Goal: Check status: Check status

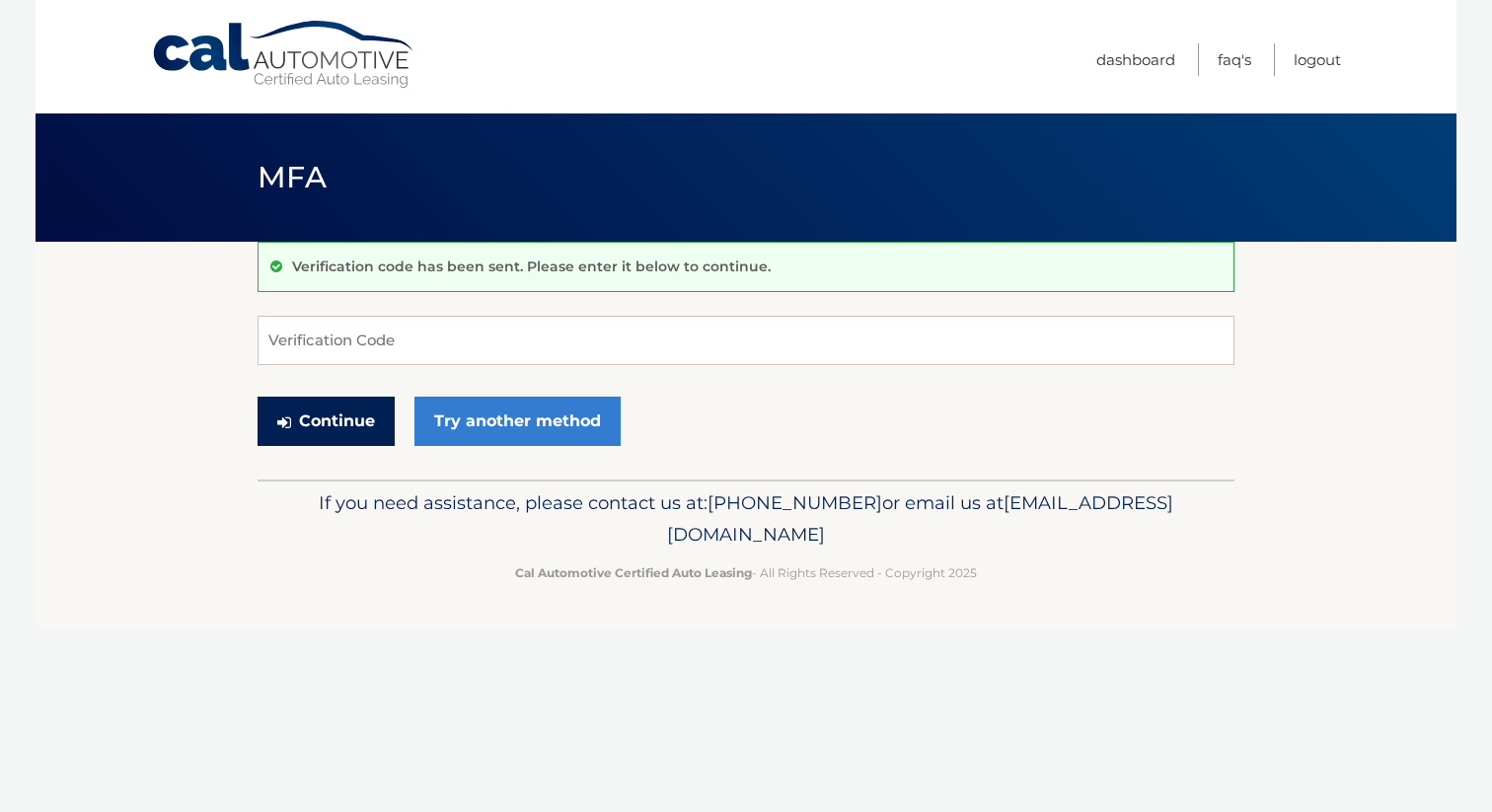
click at [356, 420] on button "Continue" at bounding box center [326, 422] width 137 height 50
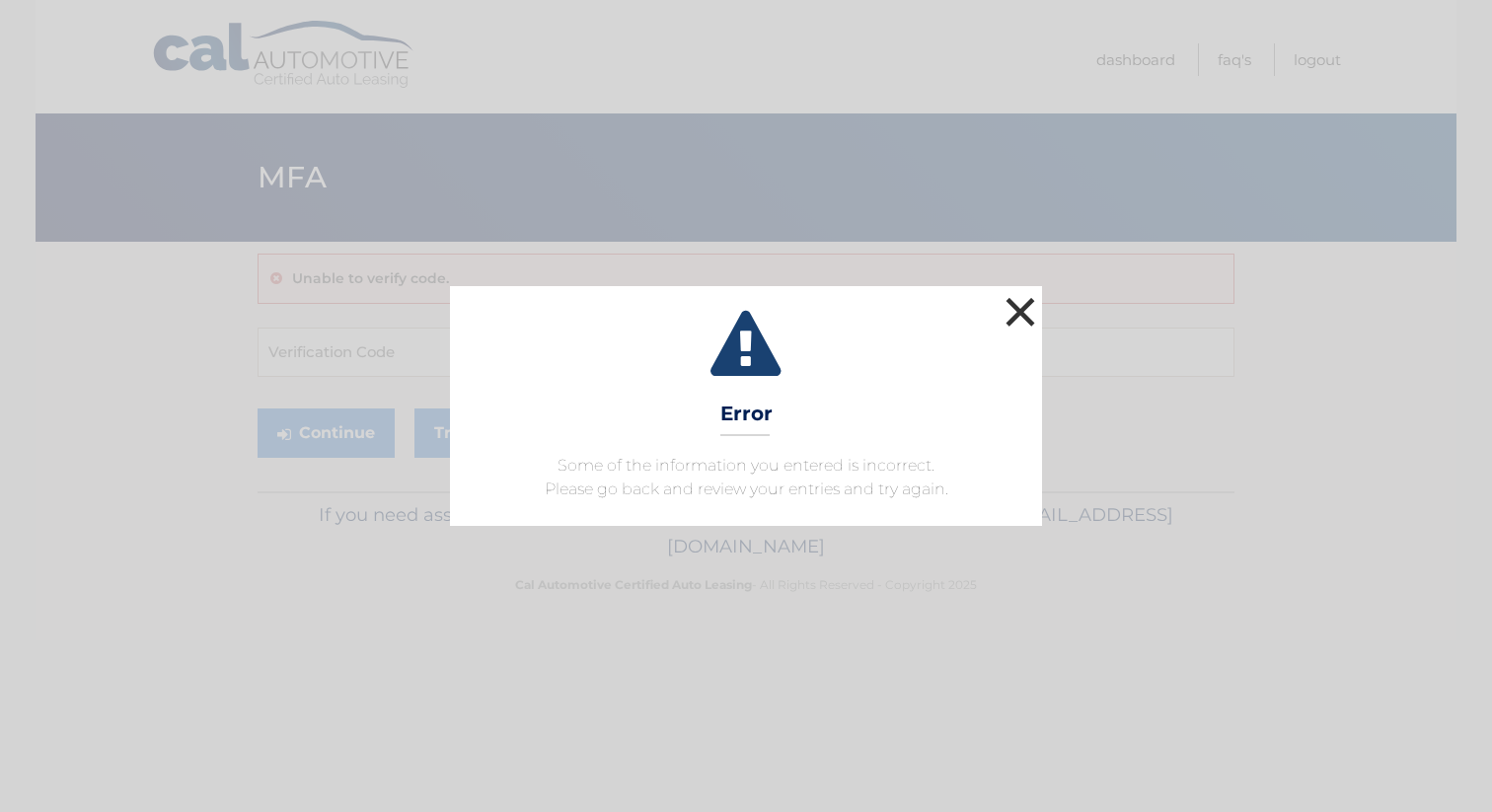
click at [1019, 312] on button "×" at bounding box center [1021, 312] width 40 height 40
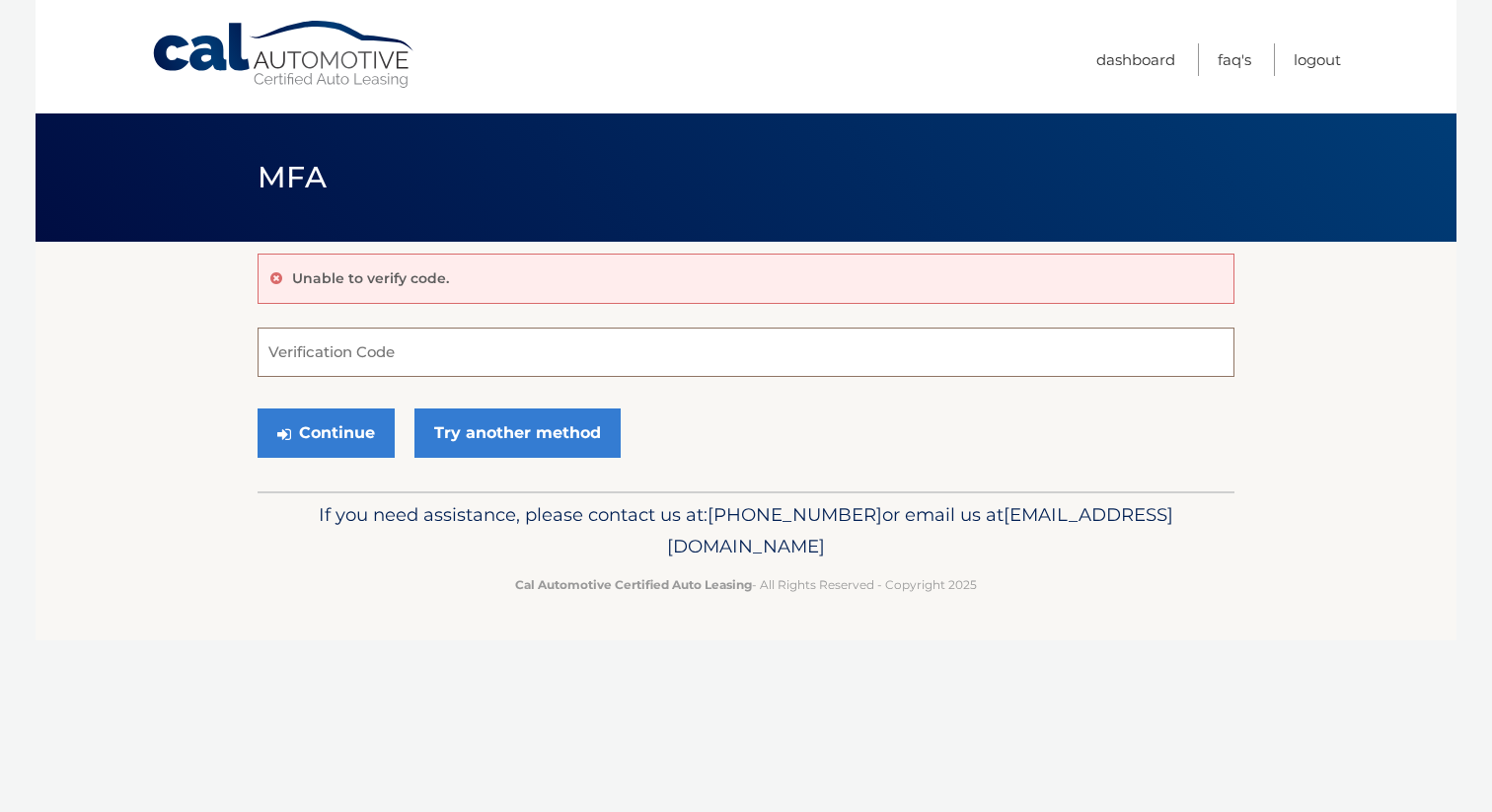
click at [451, 343] on input "Verification Code" at bounding box center [746, 352] width 977 height 50
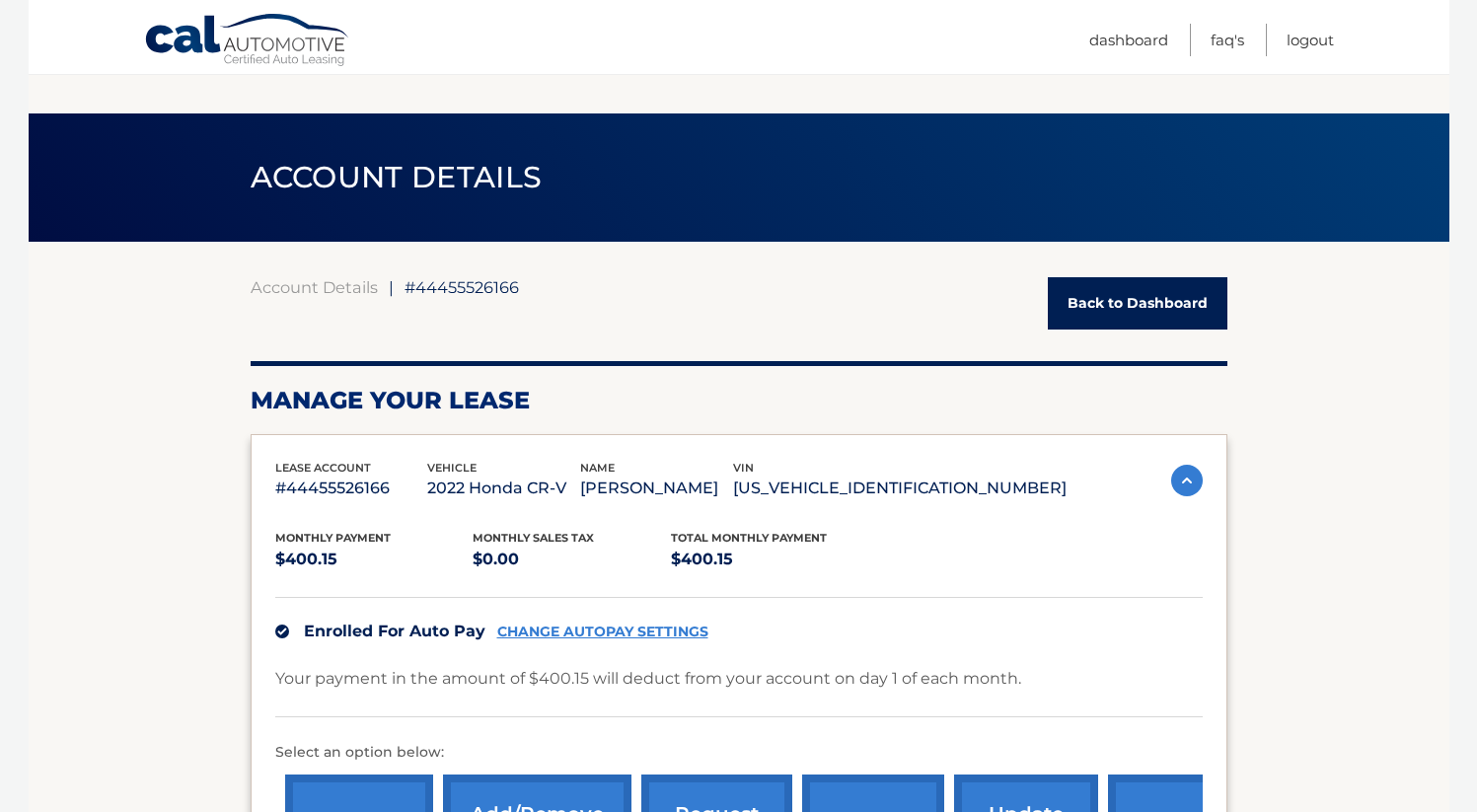
scroll to position [1044, 0]
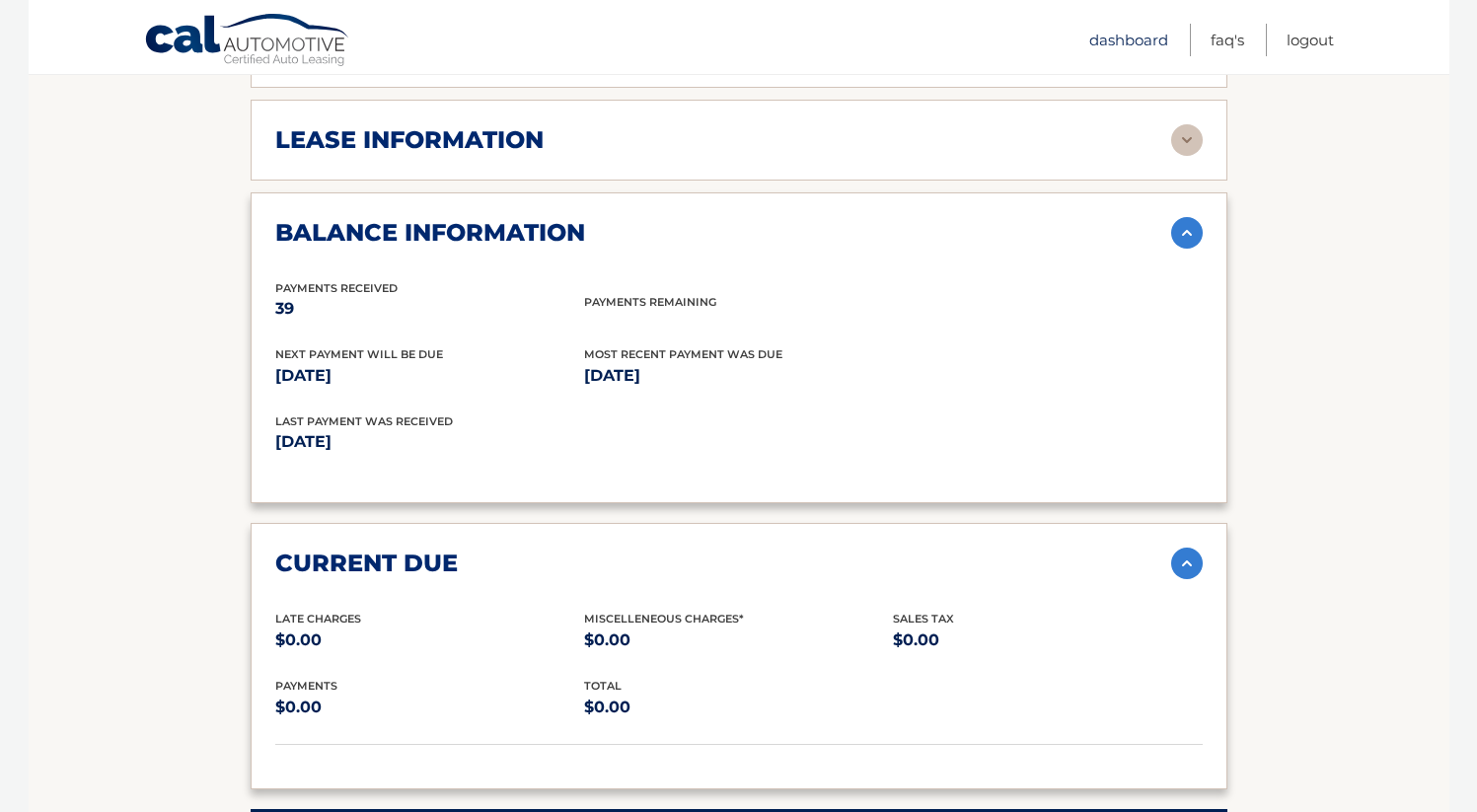
click at [1119, 48] on link "Dashboard" at bounding box center [1129, 40] width 79 height 33
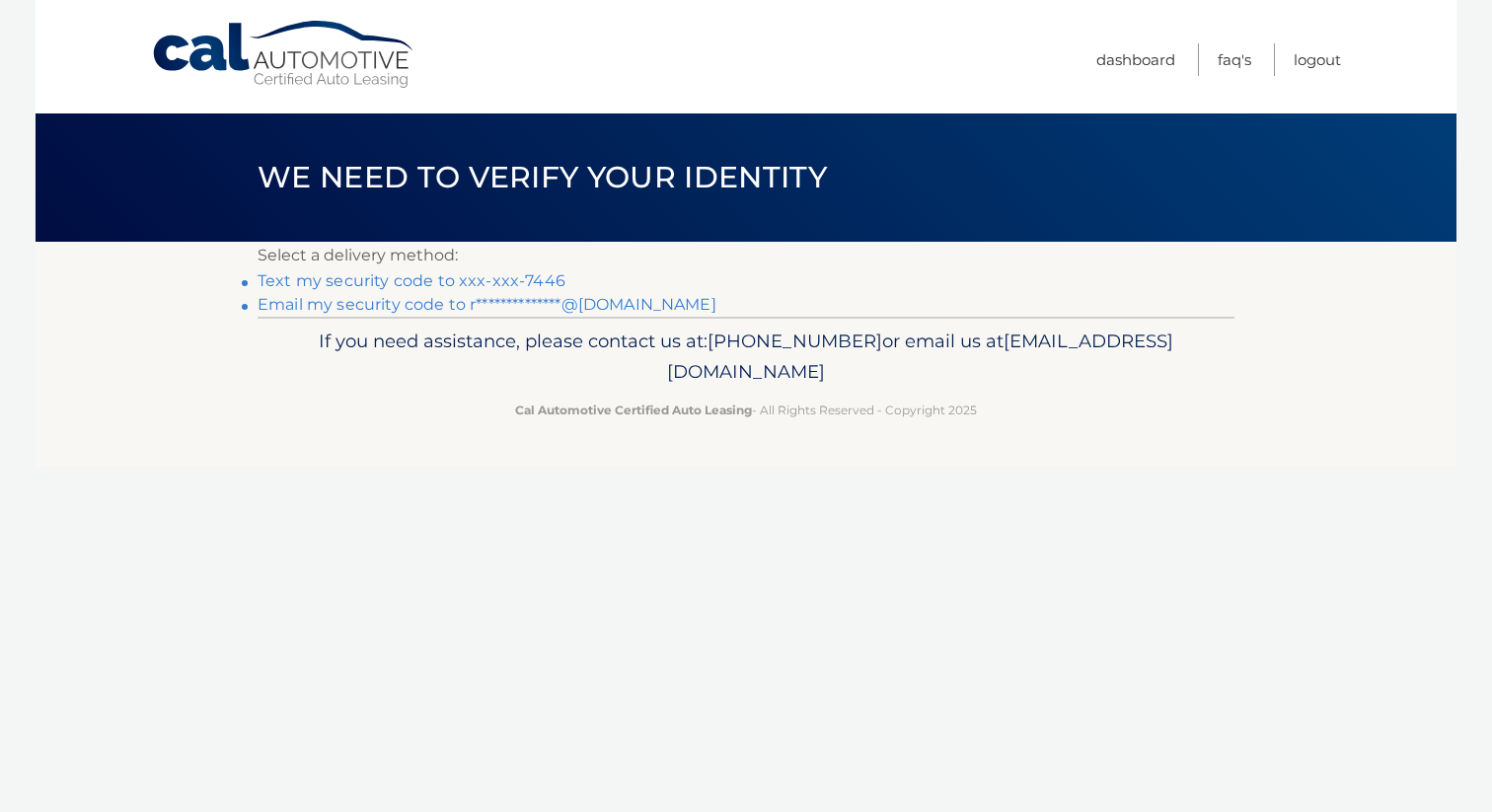
click at [450, 302] on link "**********" at bounding box center [487, 304] width 459 height 19
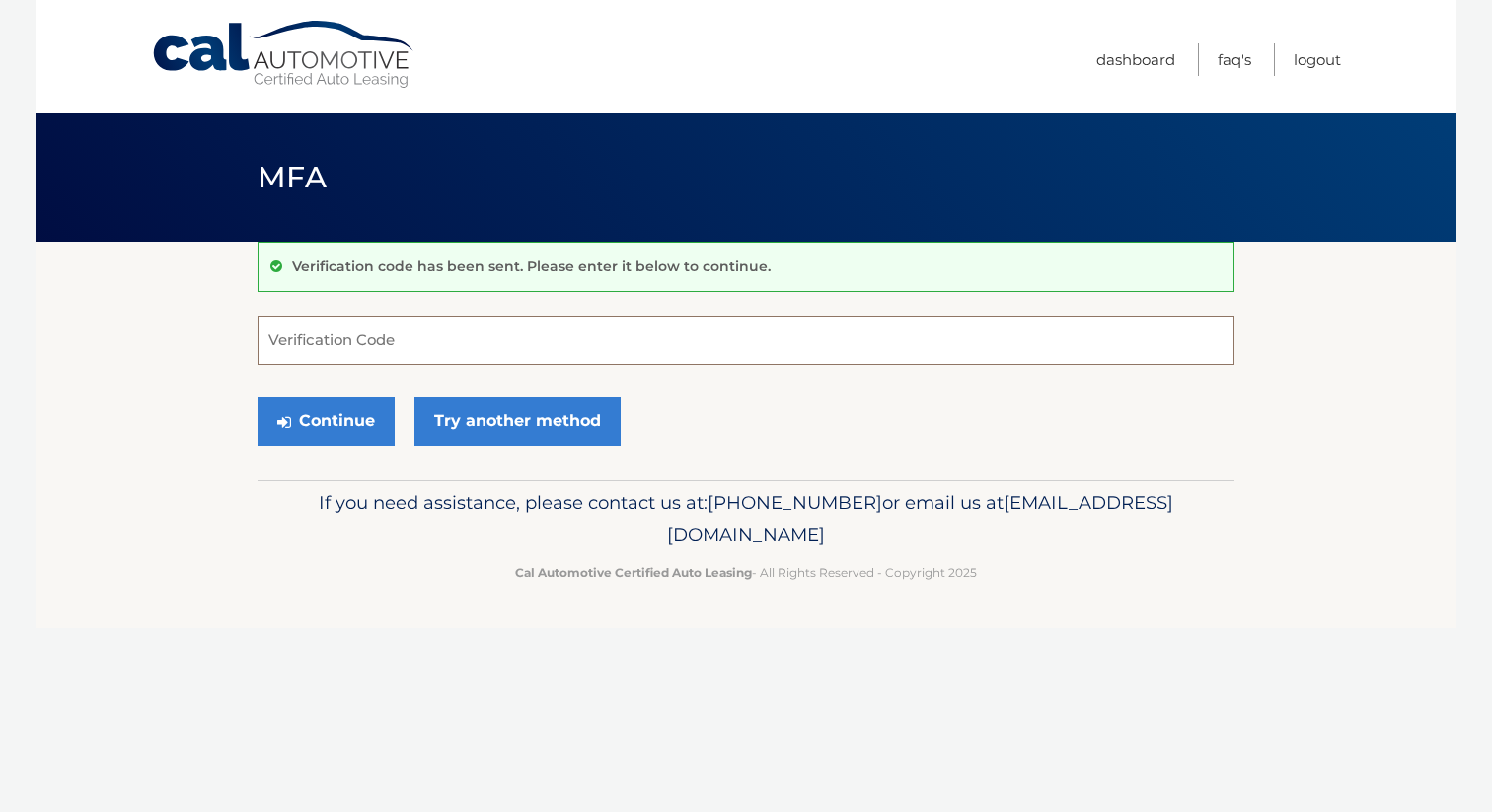
click at [423, 338] on input "Verification Code" at bounding box center [746, 340] width 977 height 50
type input "632082"
click at [378, 424] on button "Continue" at bounding box center [326, 422] width 137 height 50
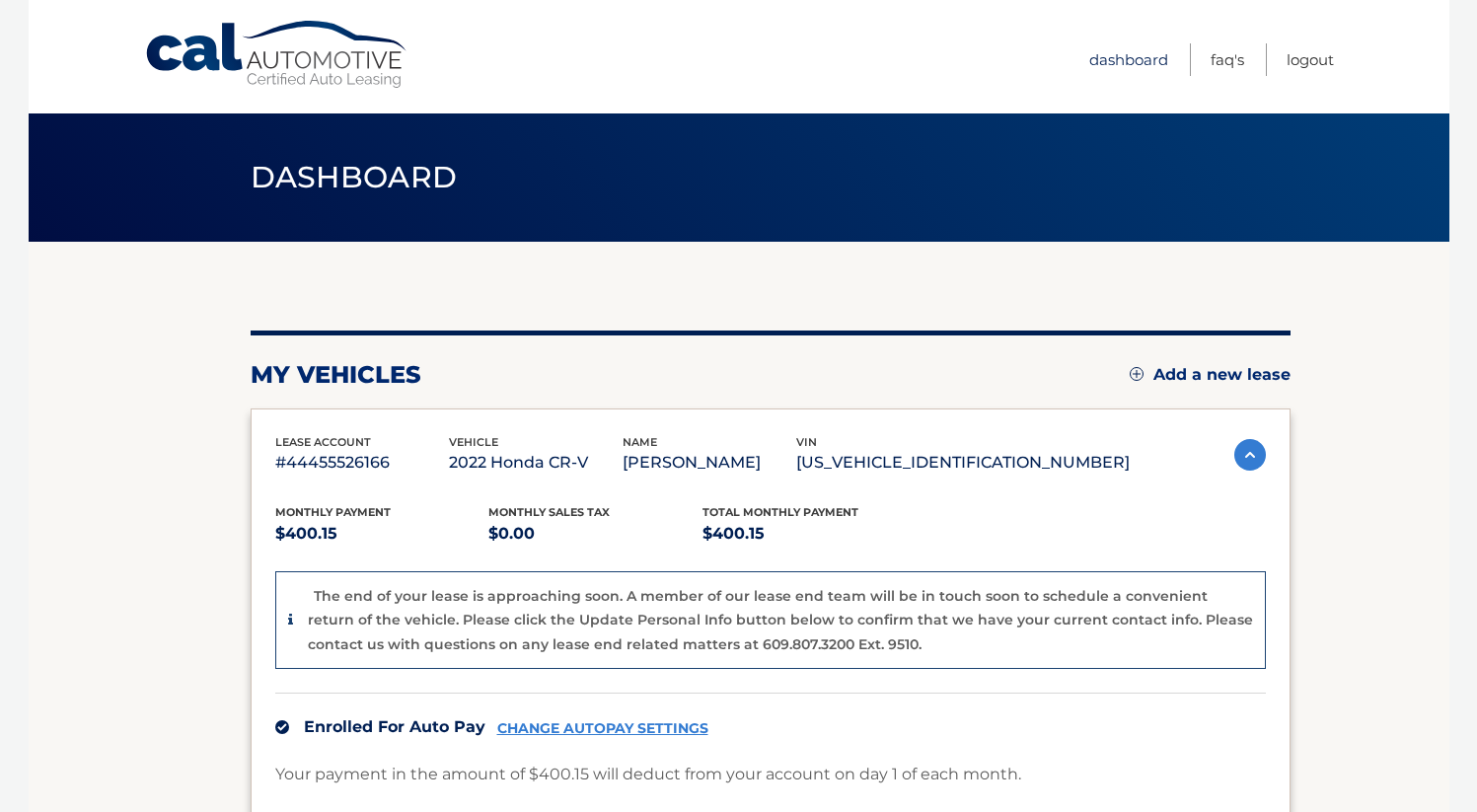
click at [1108, 57] on link "Dashboard" at bounding box center [1129, 60] width 79 height 33
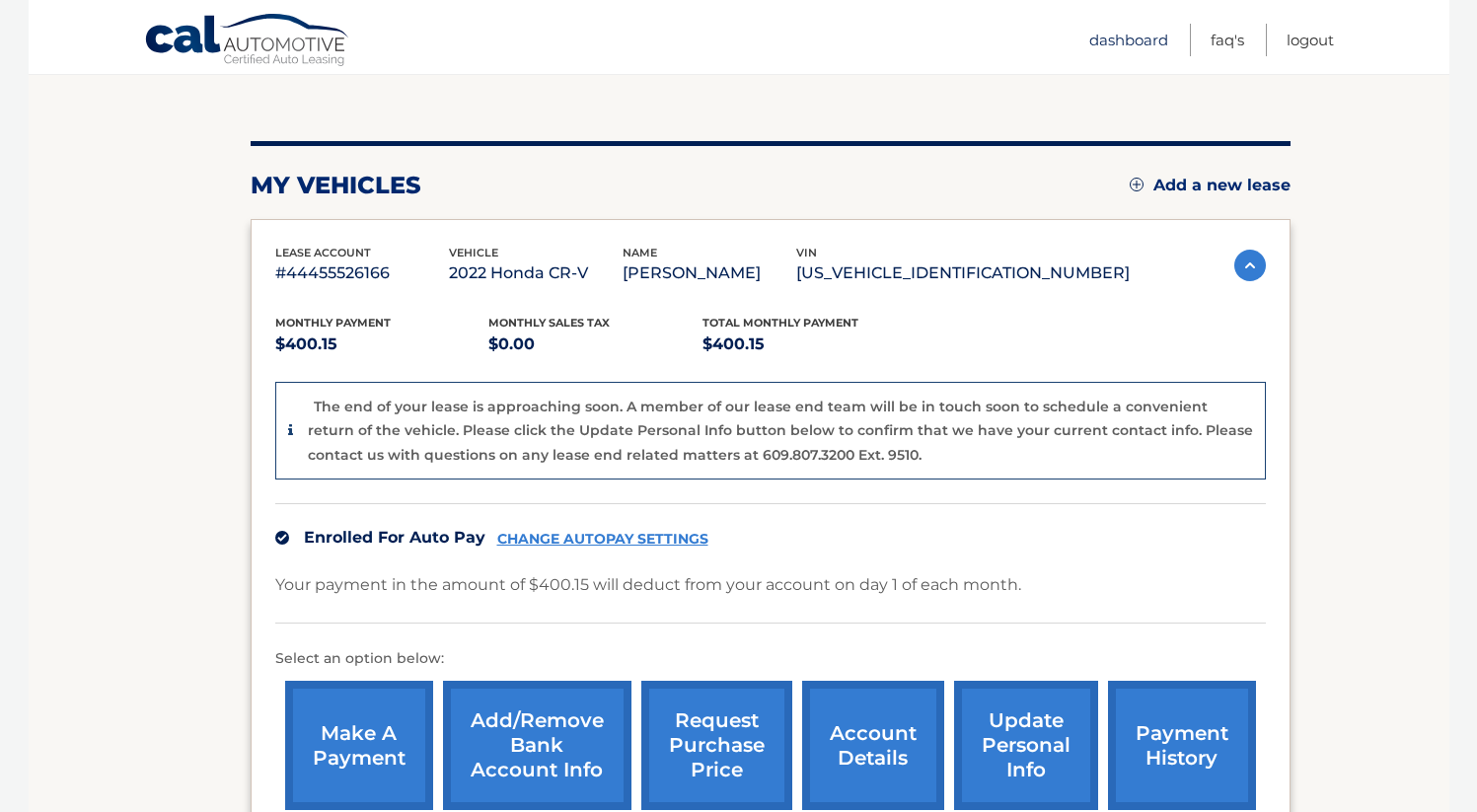
scroll to position [229, 0]
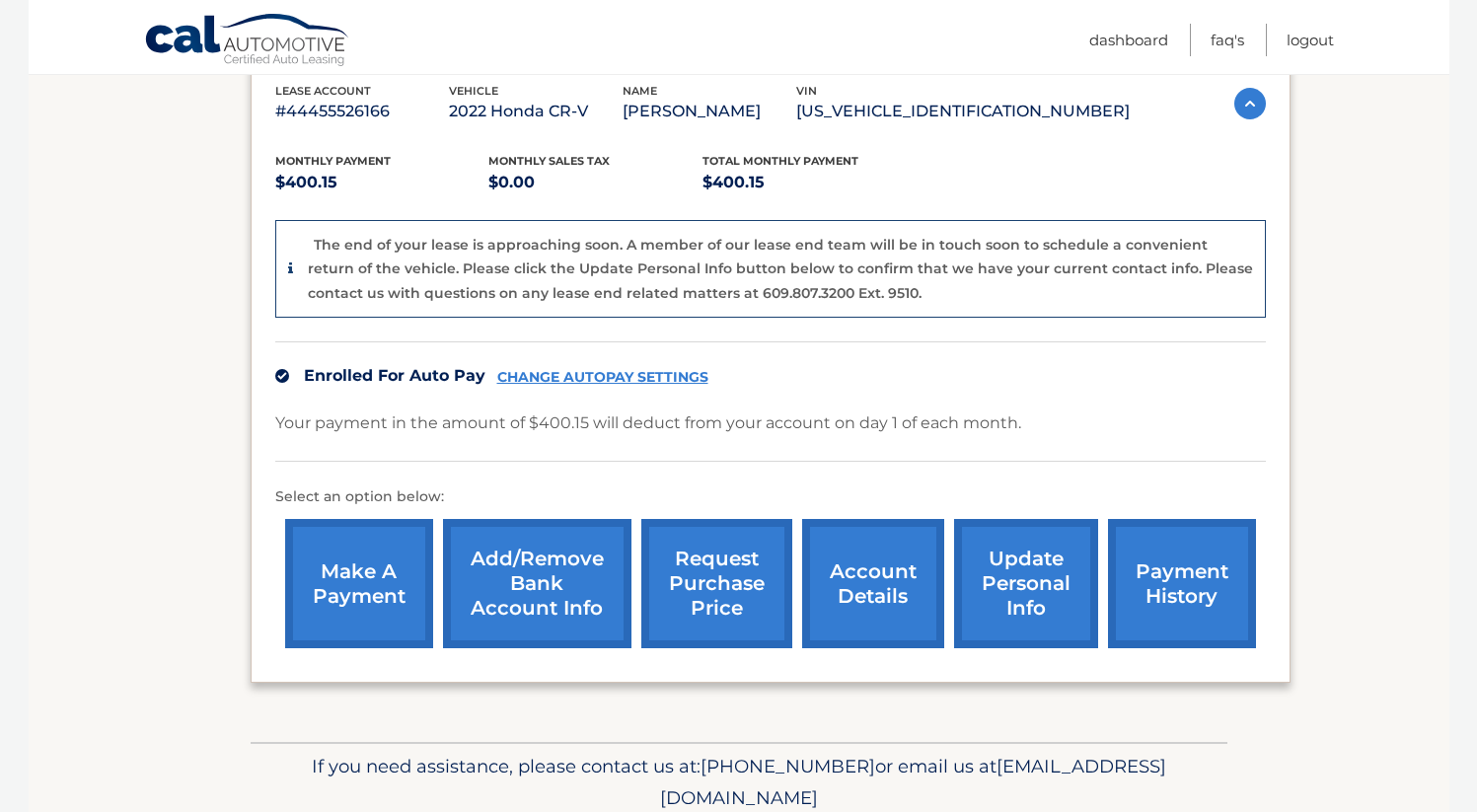
scroll to position [430, 0]
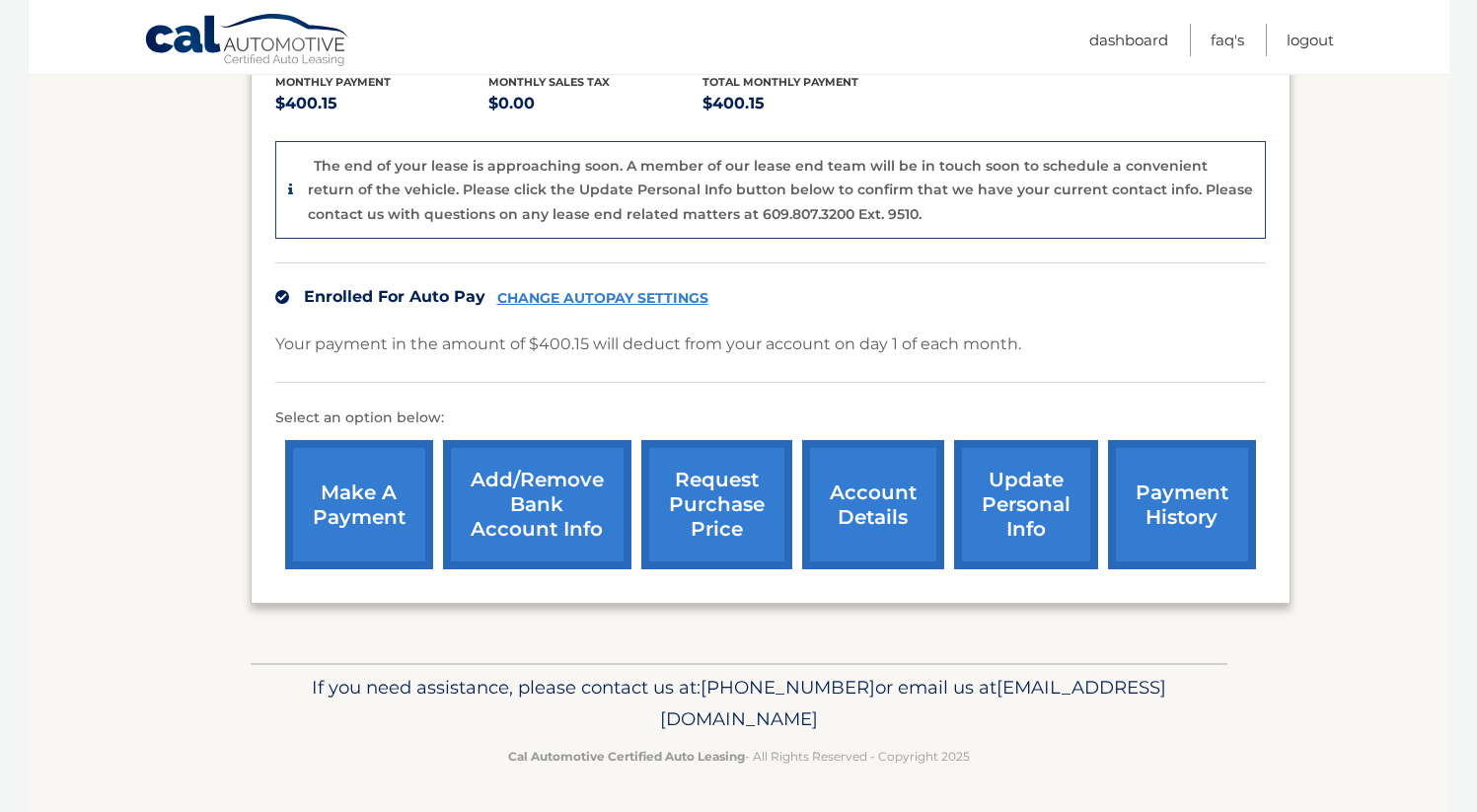
click at [859, 503] on link "account details" at bounding box center [873, 505] width 142 height 129
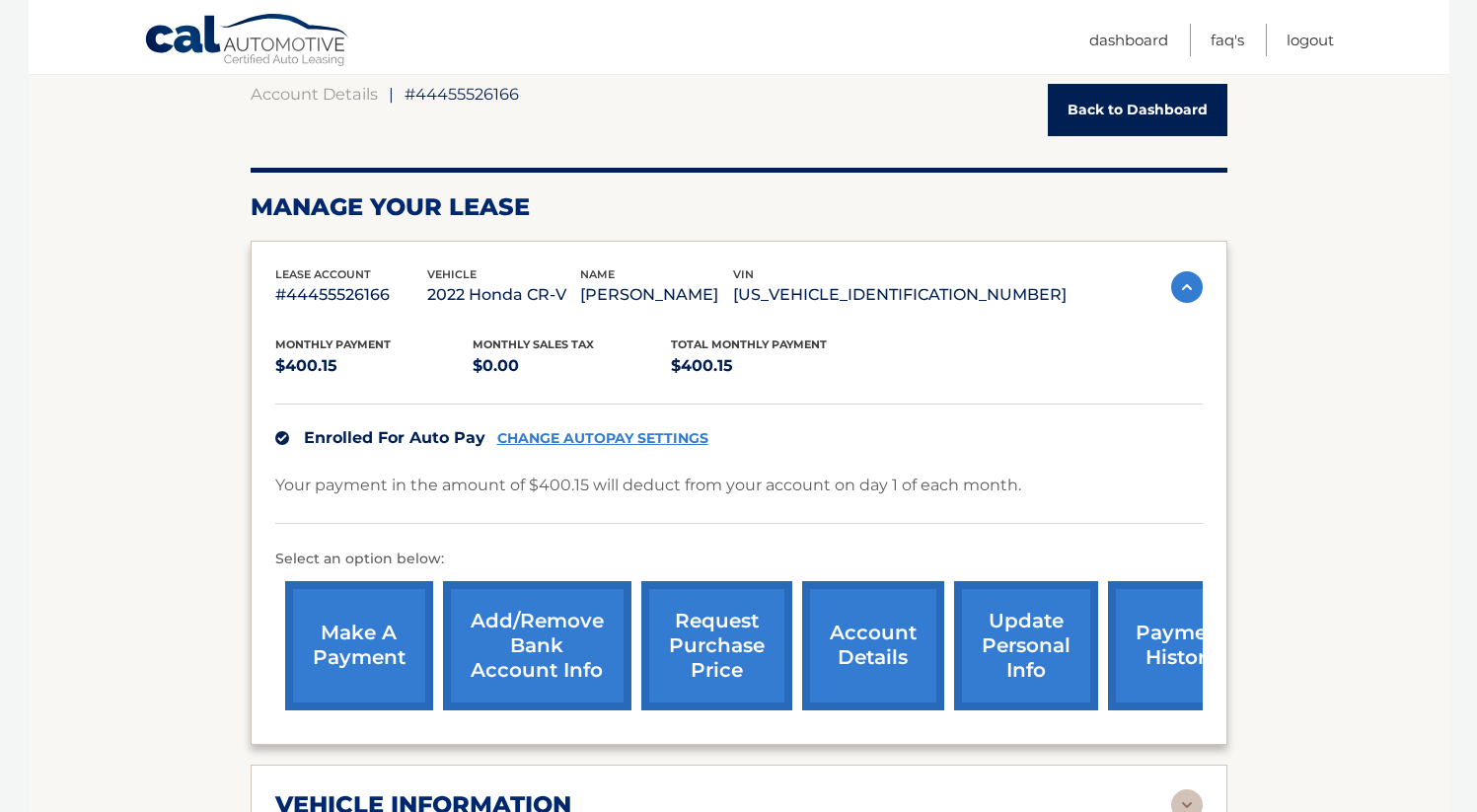
scroll to position [195, 0]
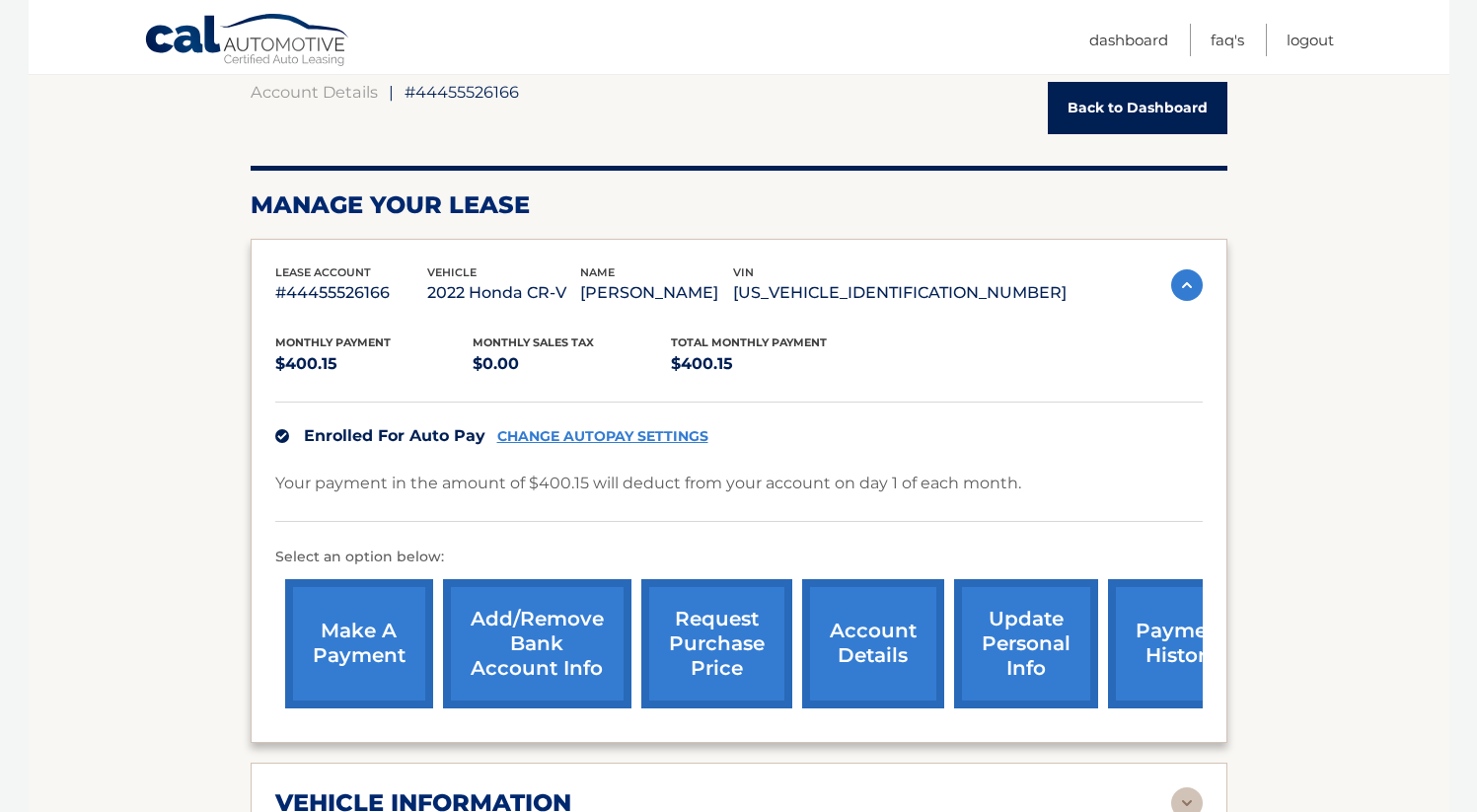
click at [736, 627] on link "request purchase price" at bounding box center [718, 644] width 151 height 129
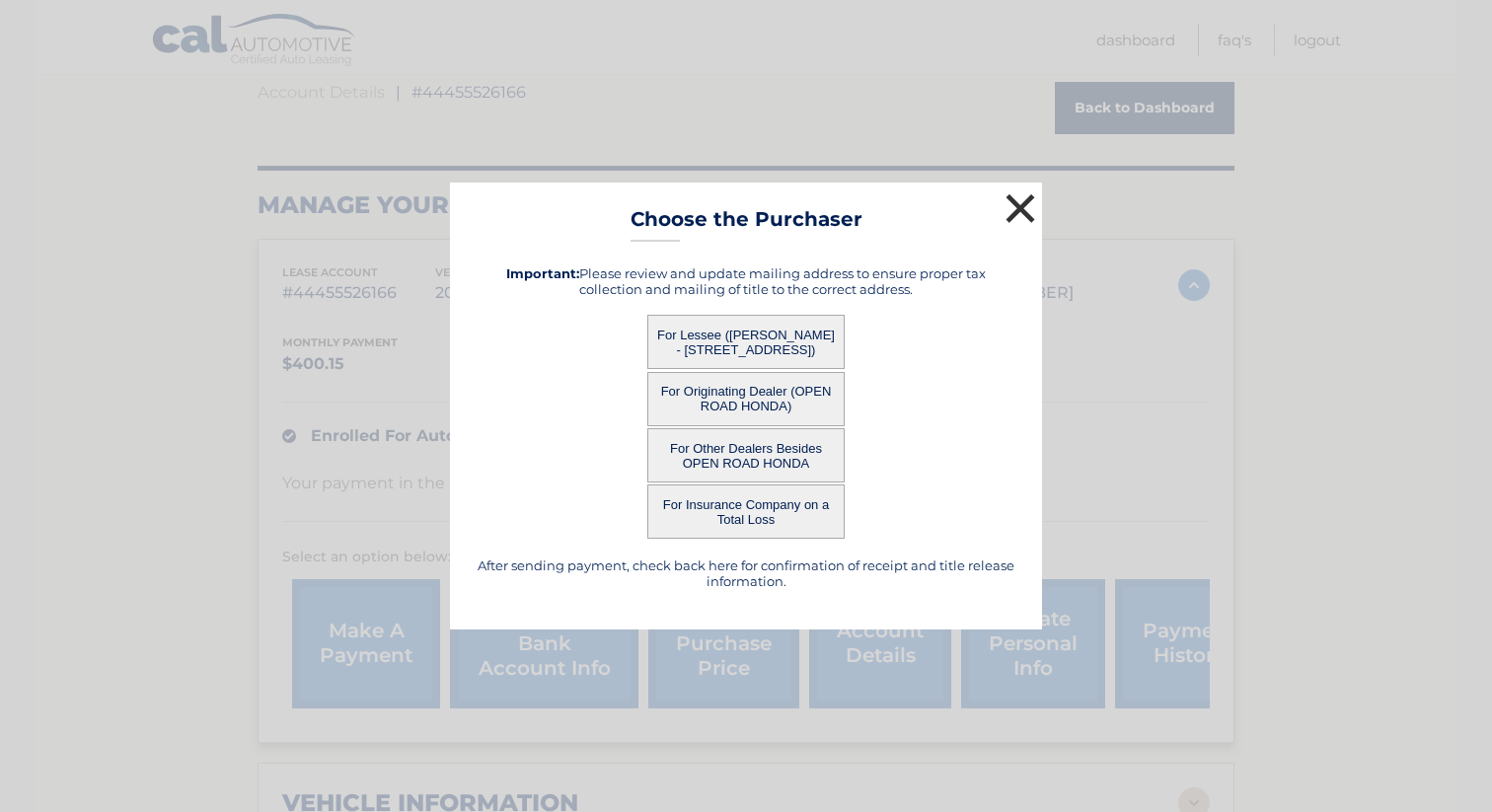
click at [1013, 203] on button "×" at bounding box center [1021, 208] width 40 height 40
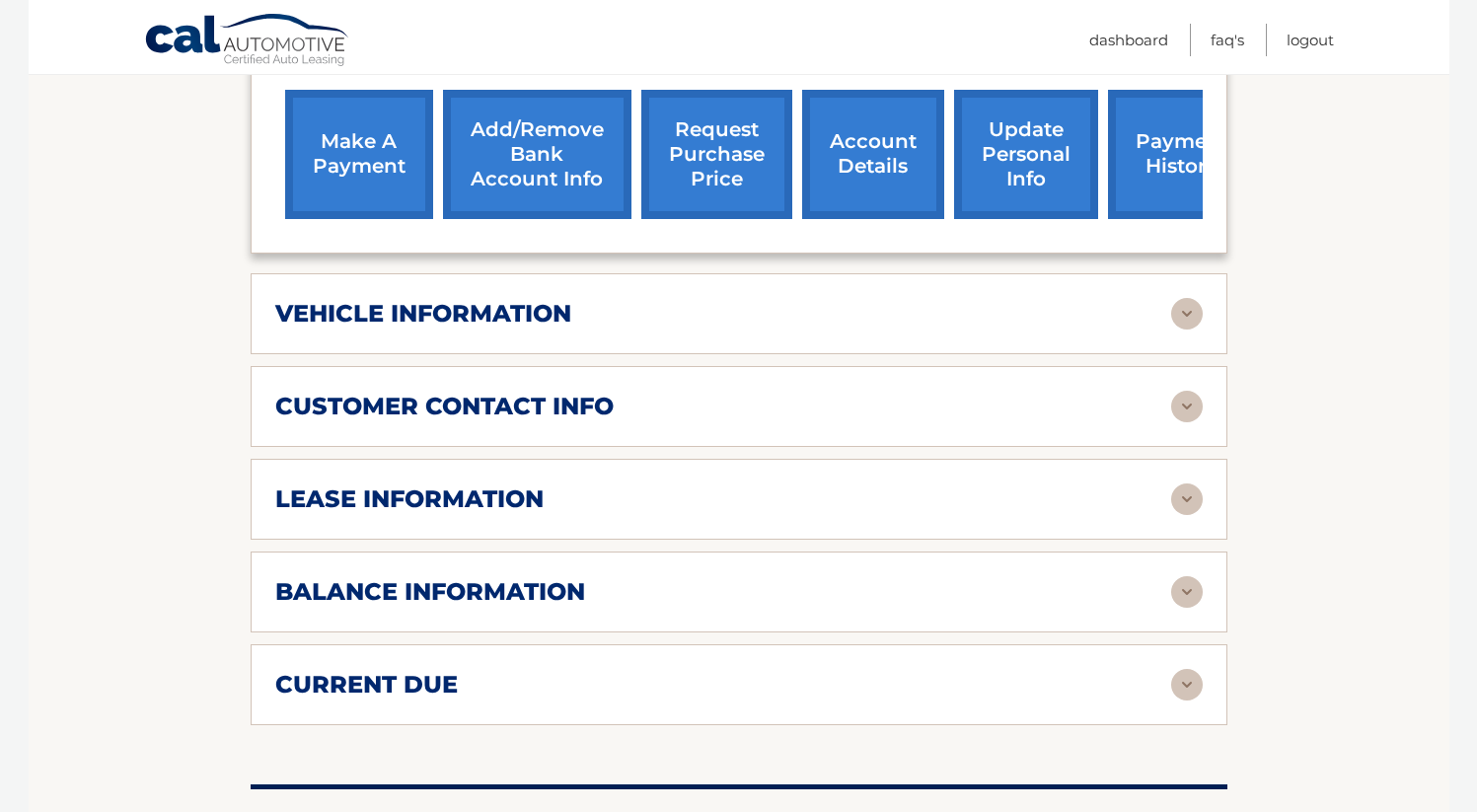
scroll to position [689, 0]
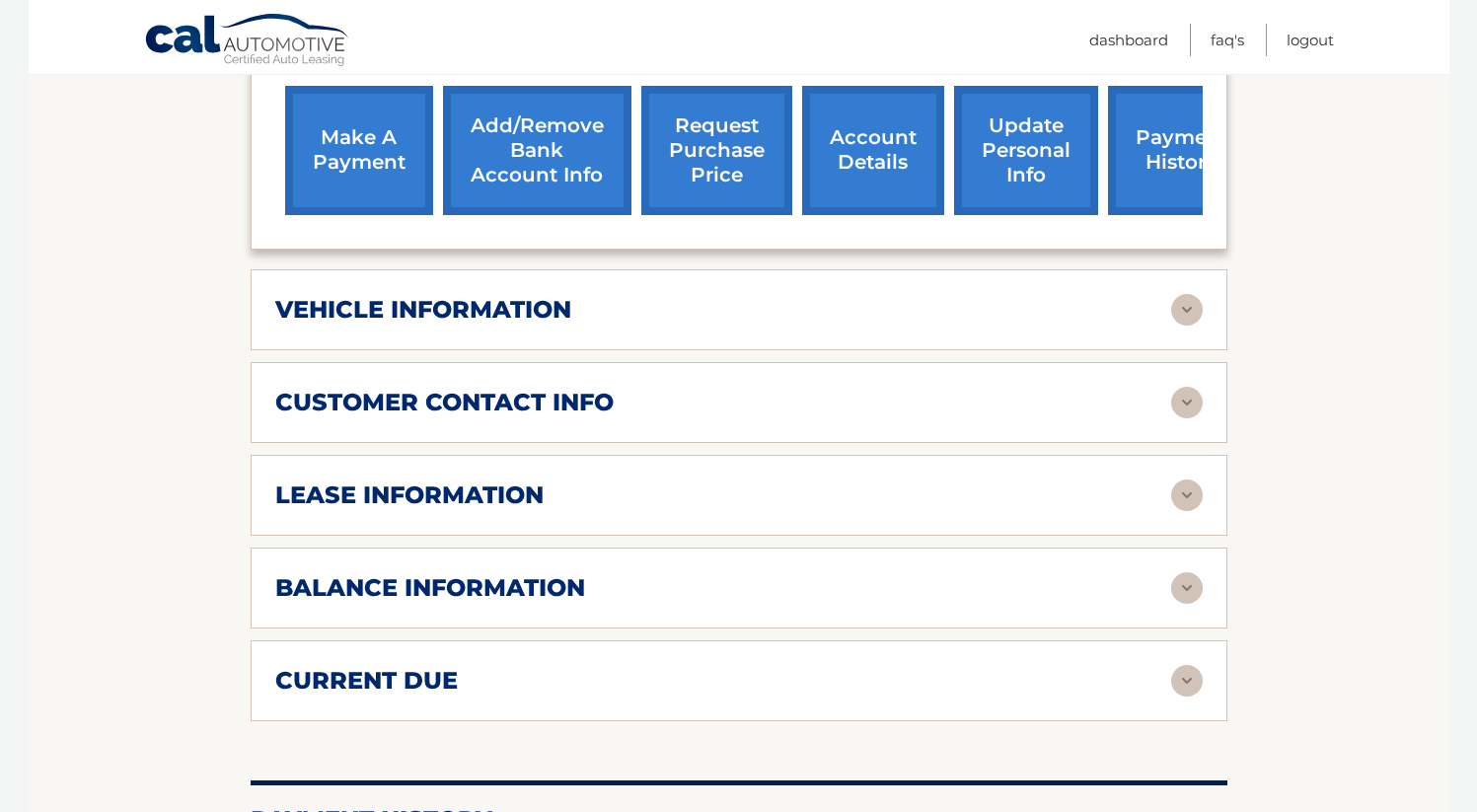
click at [1154, 484] on div "lease information" at bounding box center [724, 496] width 896 height 30
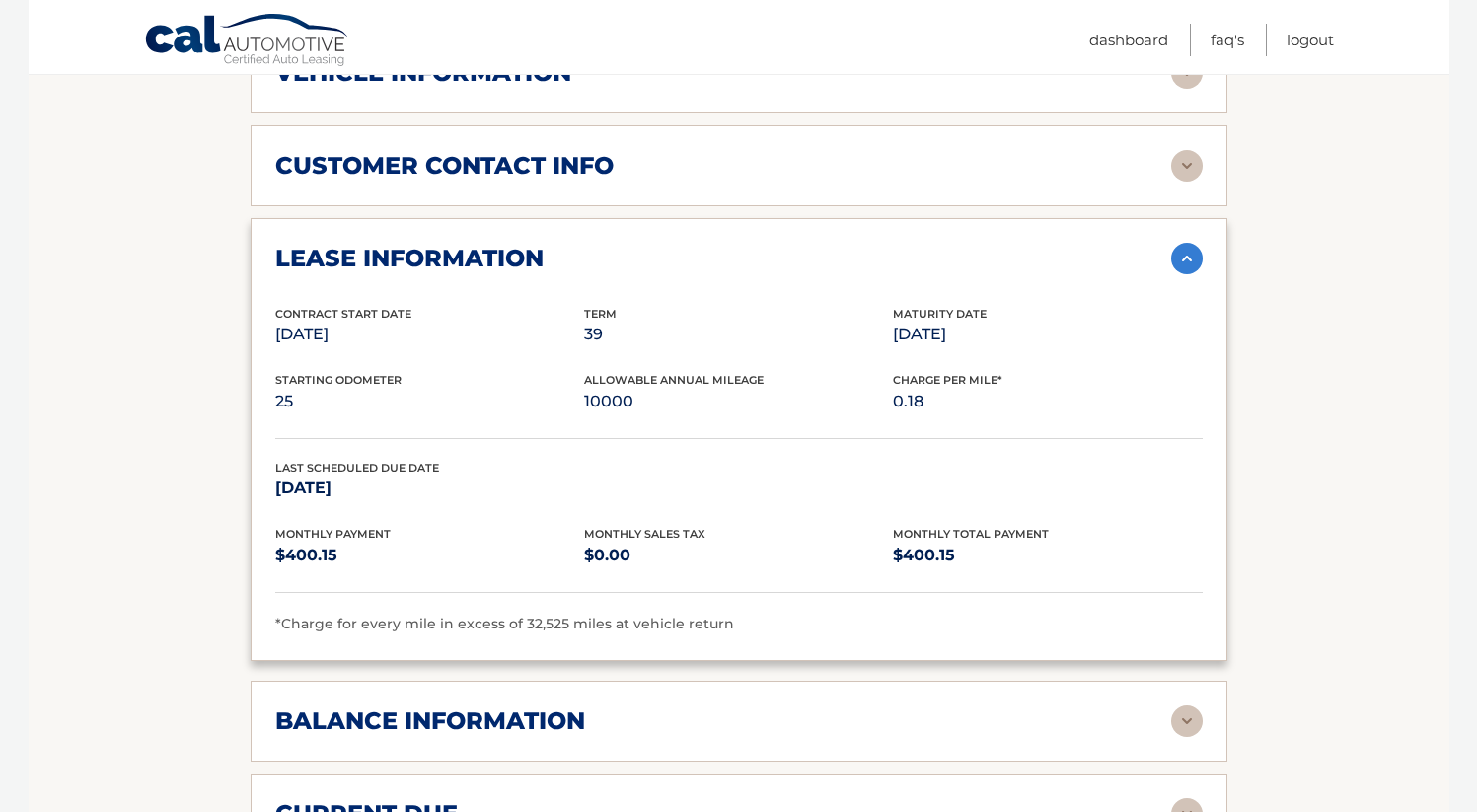
scroll to position [926, 0]
click at [918, 710] on div "balance information" at bounding box center [724, 720] width 896 height 30
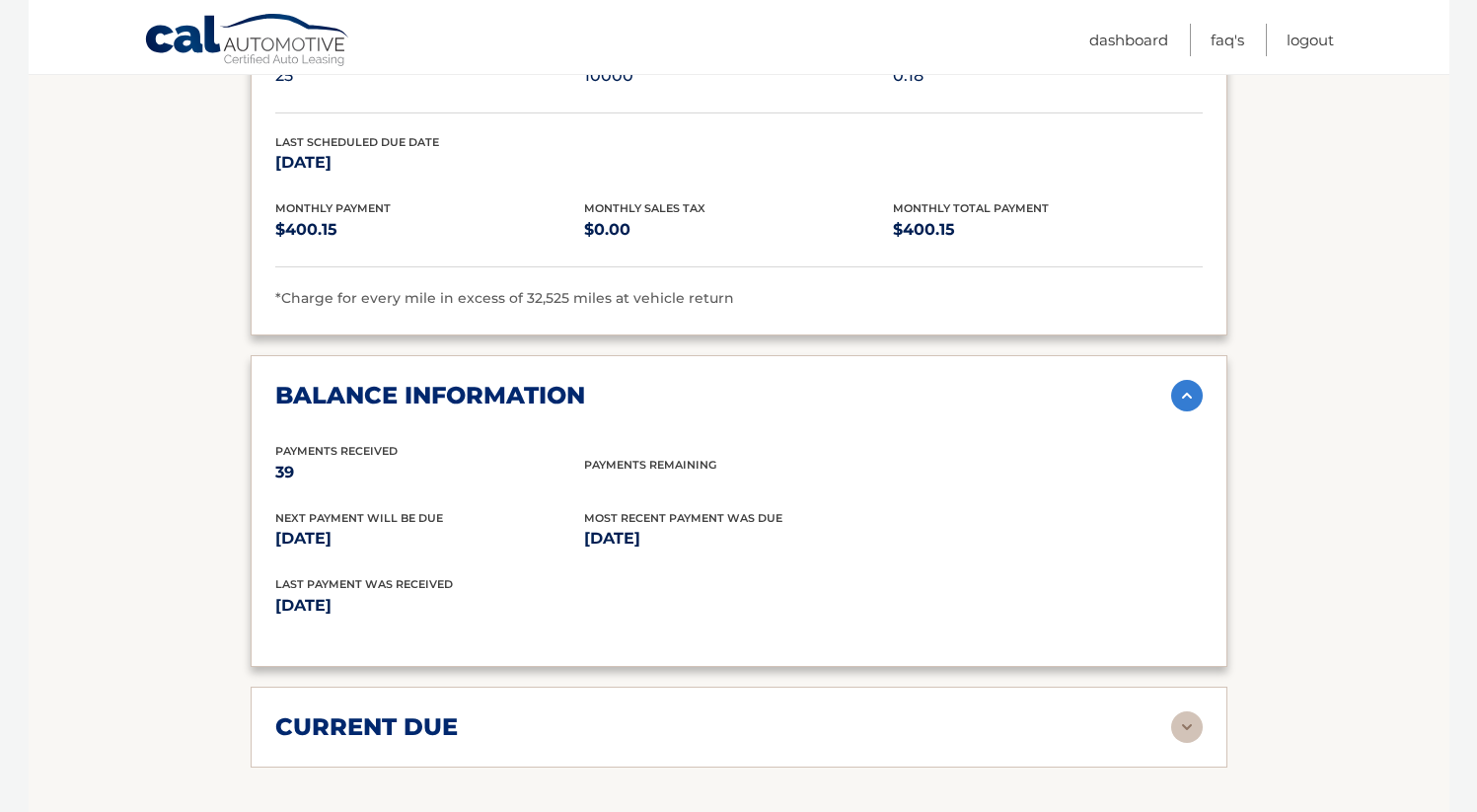
click at [918, 712] on div "current due" at bounding box center [724, 727] width 896 height 30
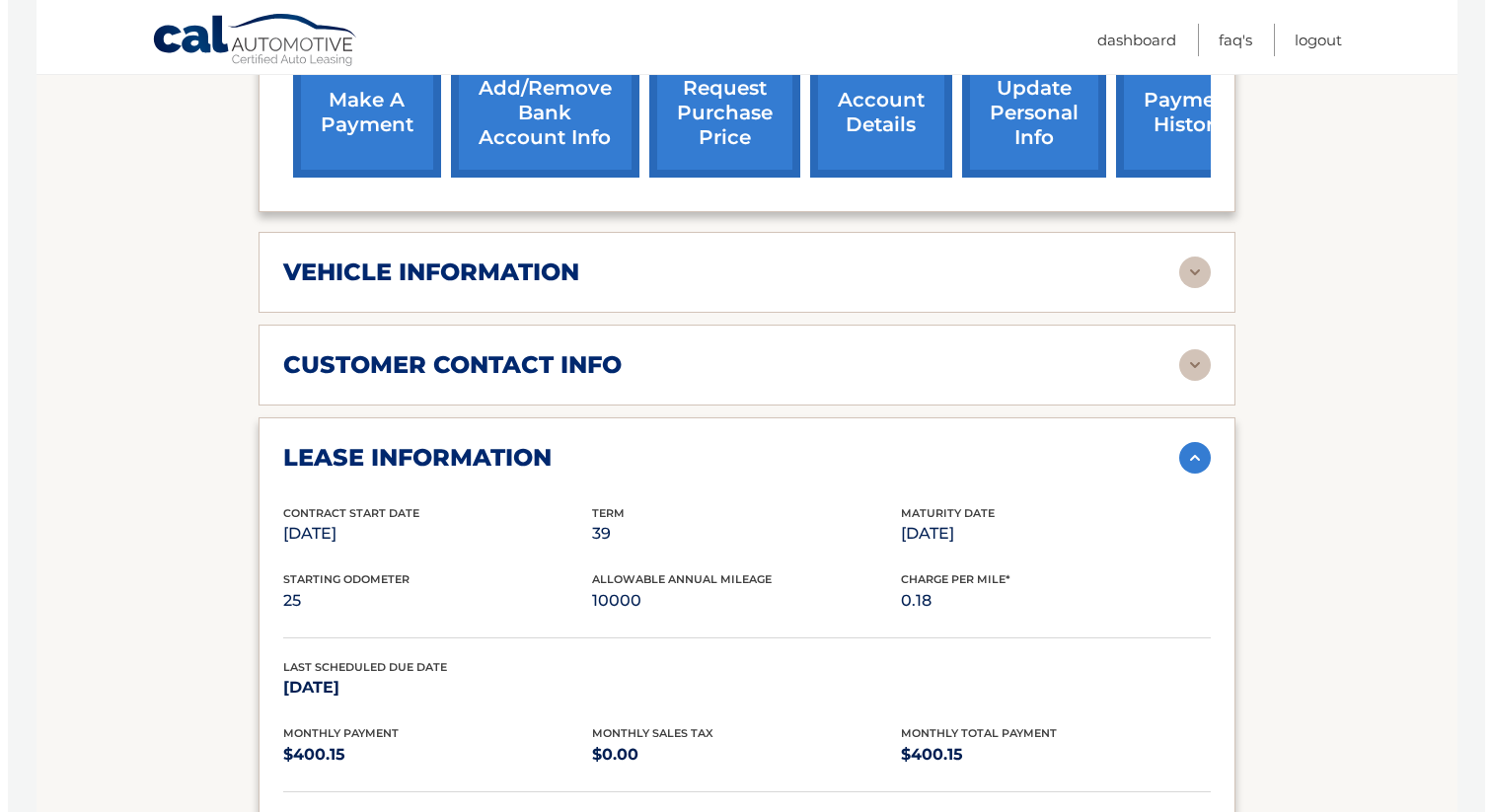
scroll to position [691, 0]
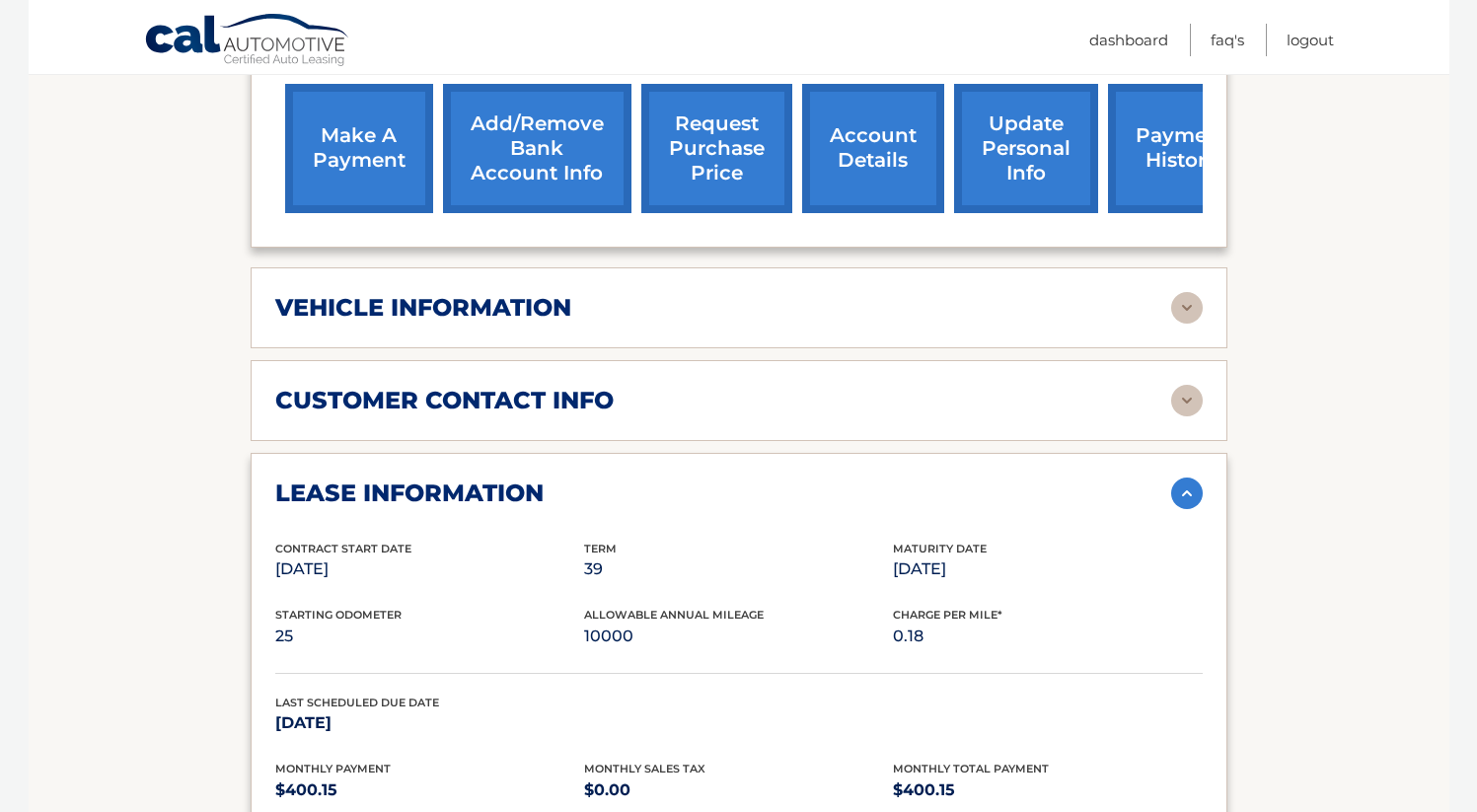
click at [695, 129] on link "request purchase price" at bounding box center [718, 148] width 151 height 129
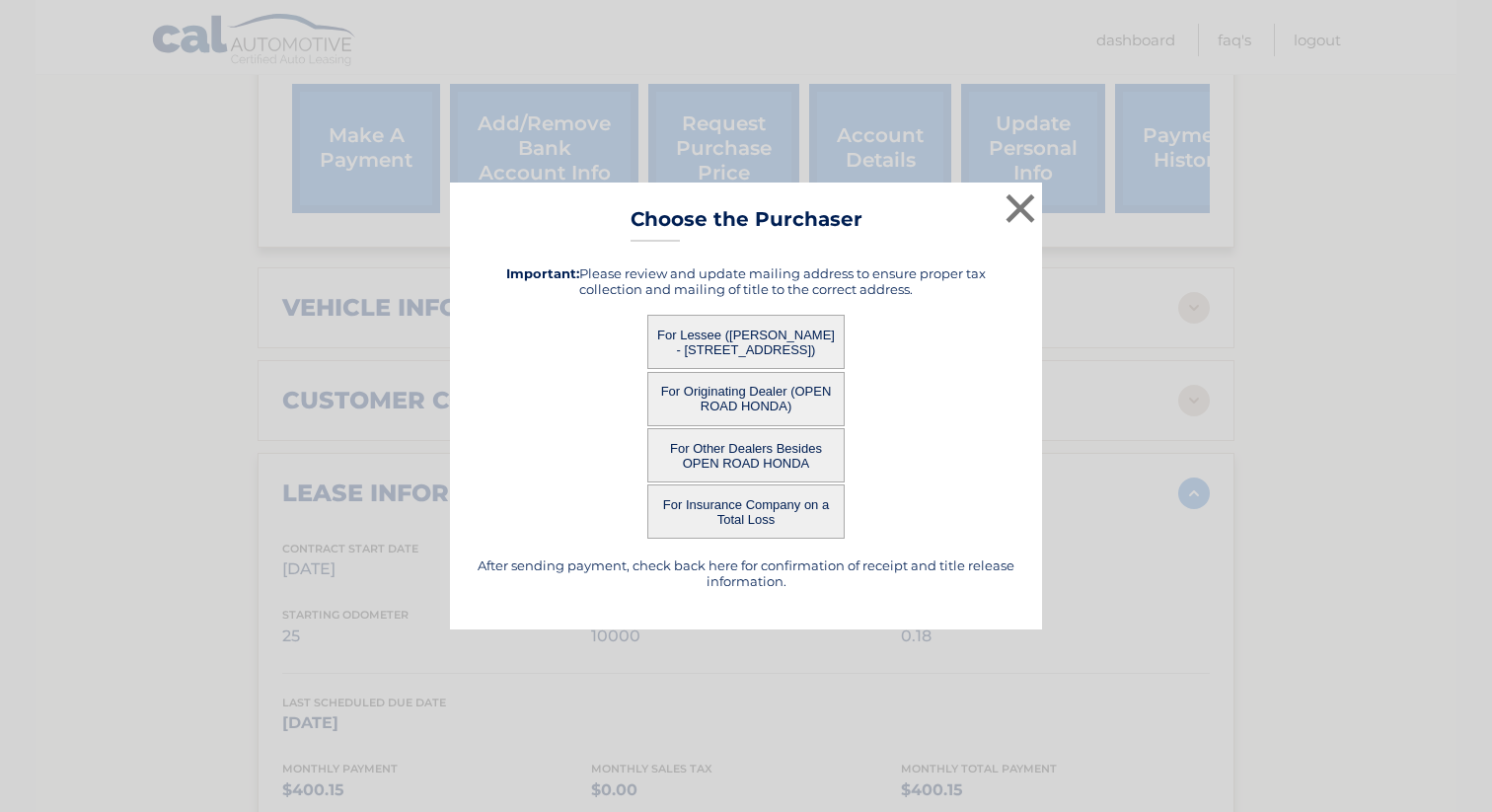
click at [727, 342] on button "For Lessee ([PERSON_NAME] - [STREET_ADDRESS])" at bounding box center [746, 341] width 197 height 55
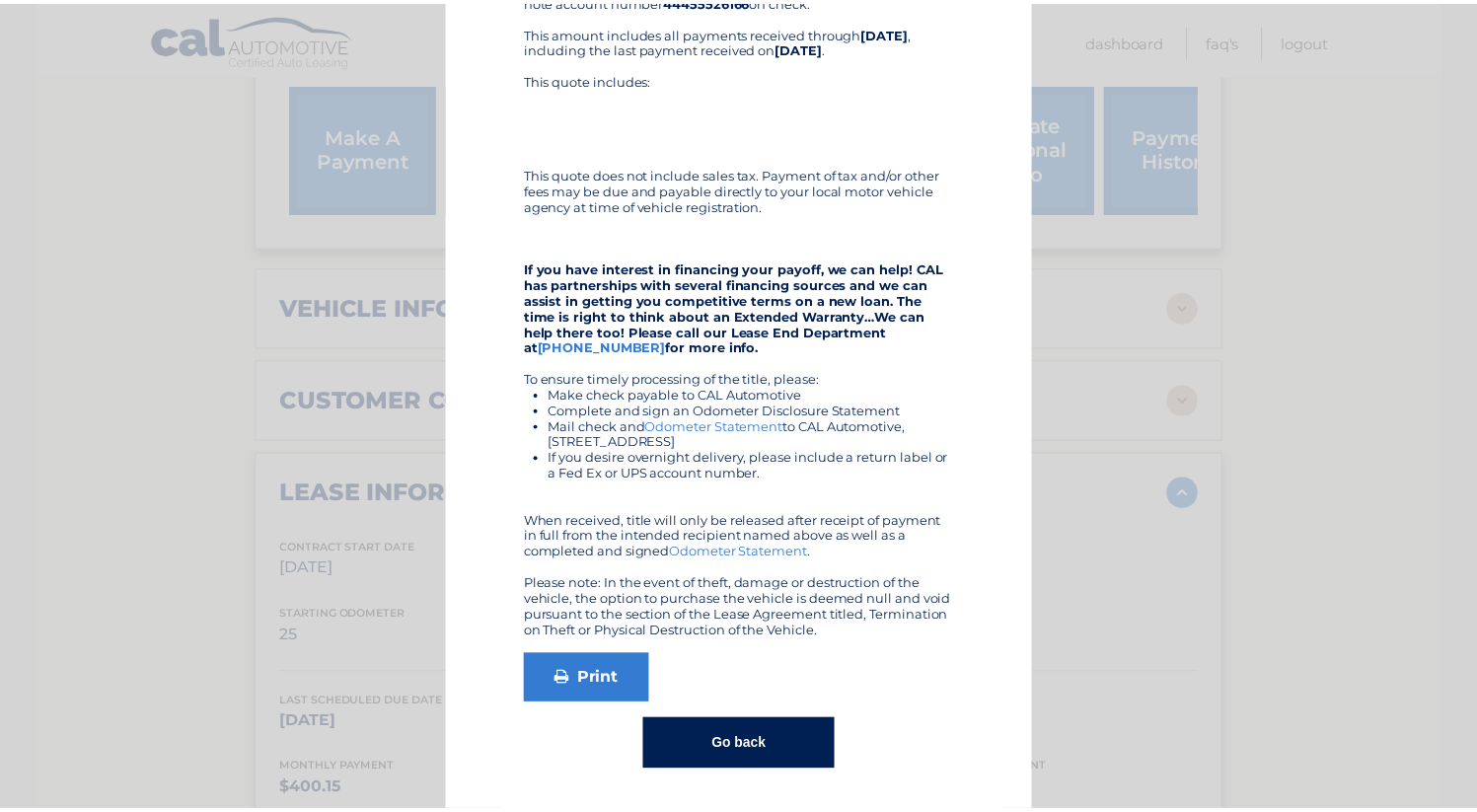
scroll to position [0, 0]
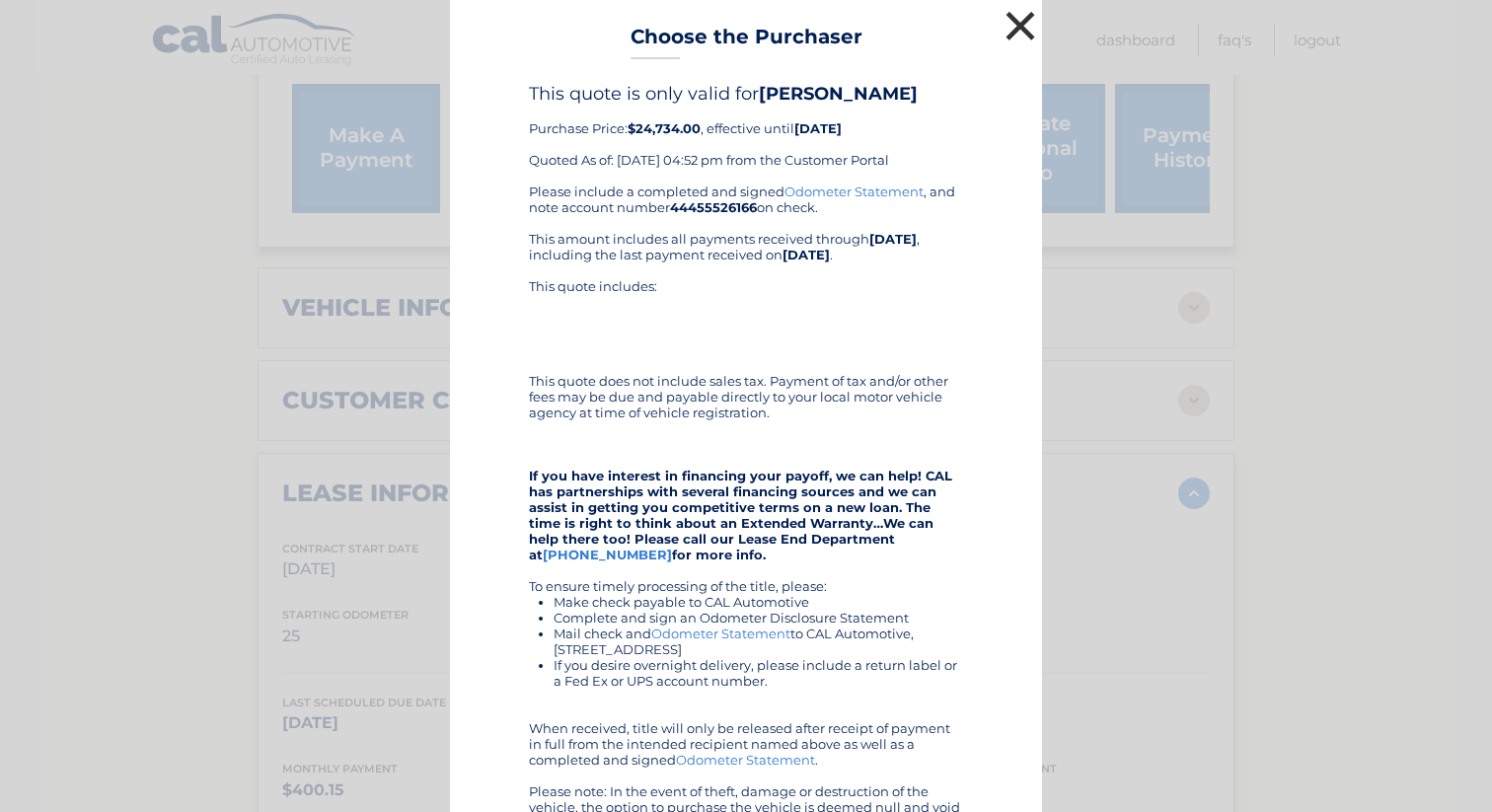
click at [1012, 25] on button "×" at bounding box center [1021, 26] width 40 height 40
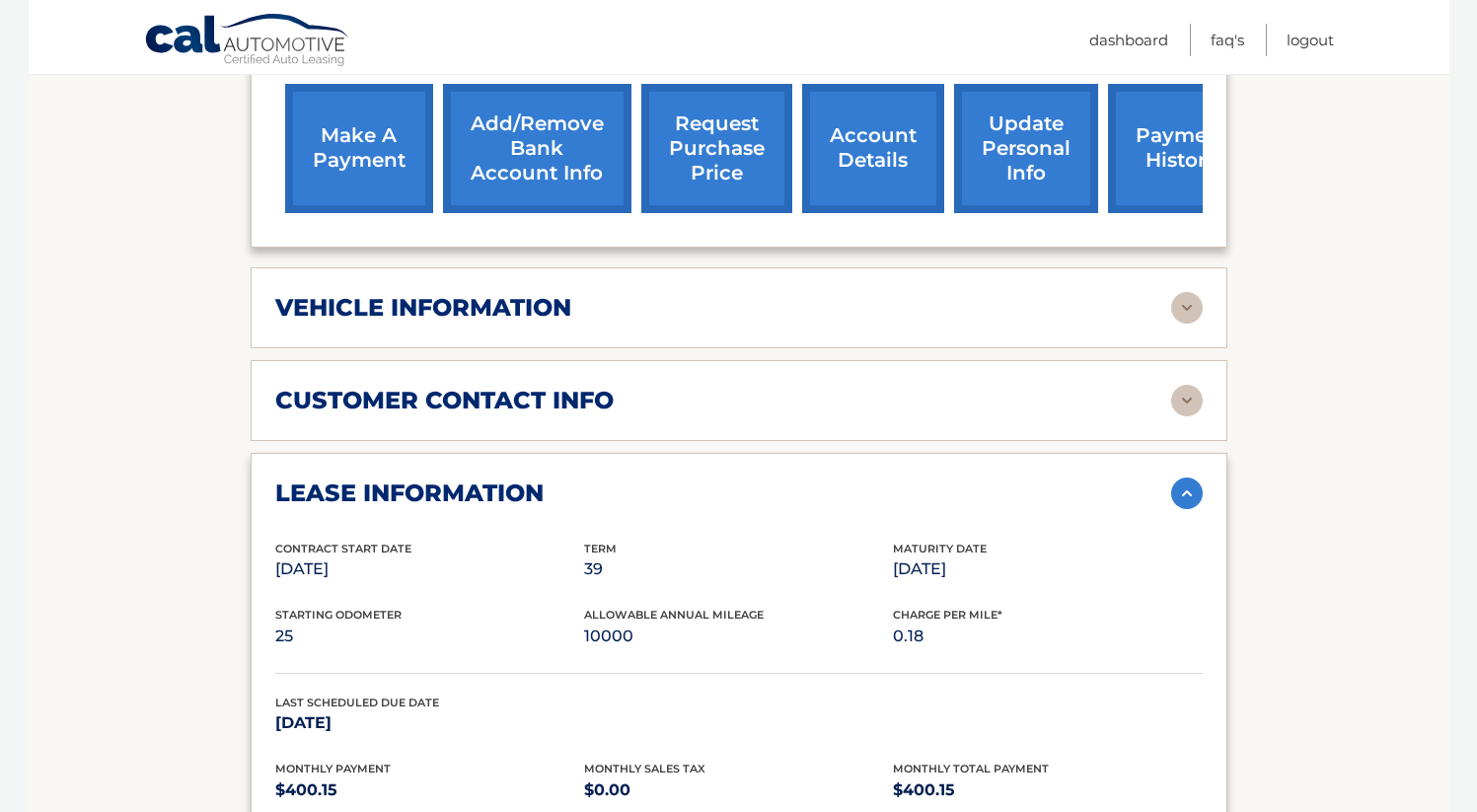
click at [720, 182] on link "request purchase price" at bounding box center [718, 148] width 151 height 129
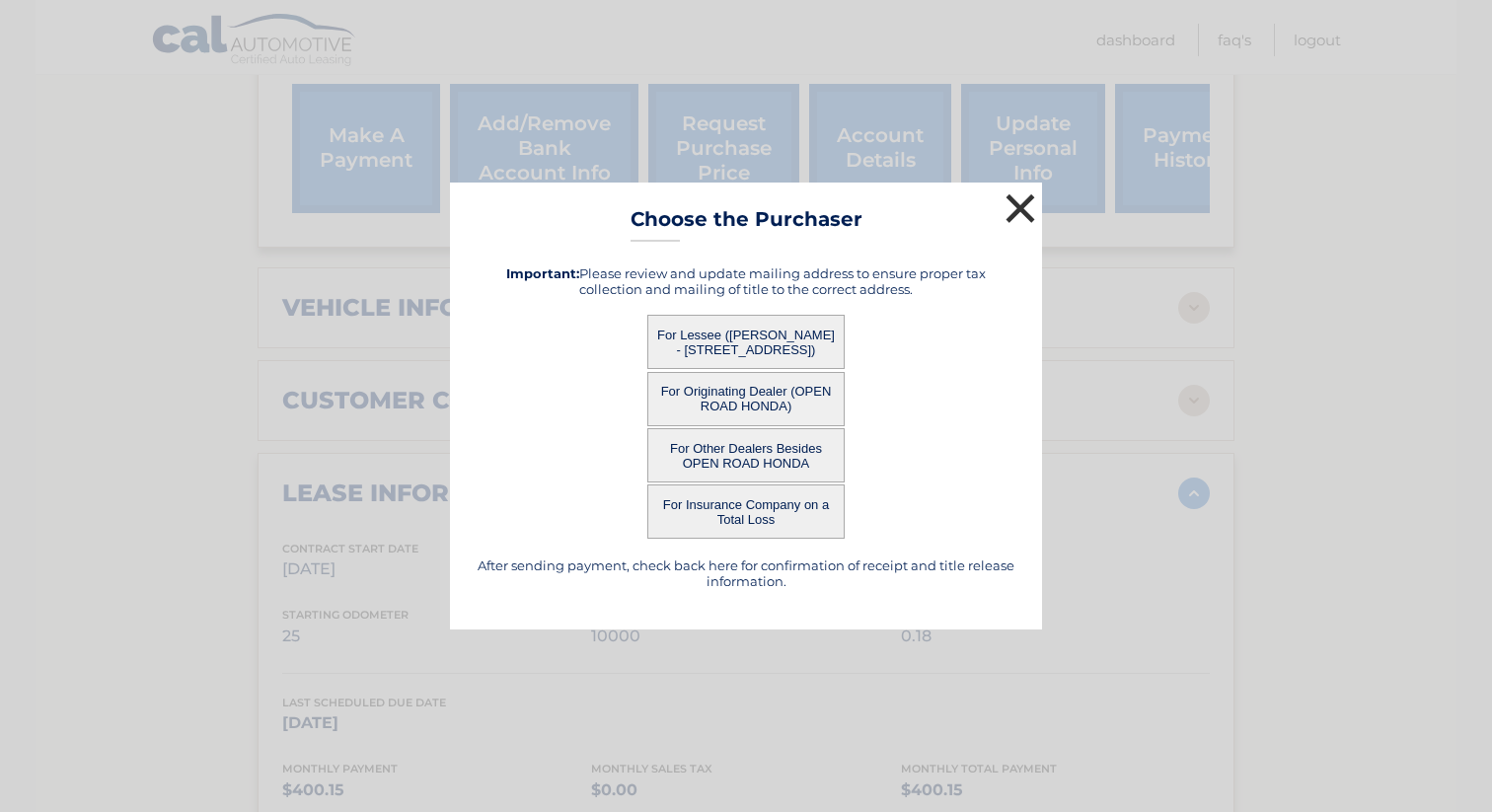
click at [1014, 207] on button "×" at bounding box center [1021, 208] width 40 height 40
